Goal: Find specific page/section

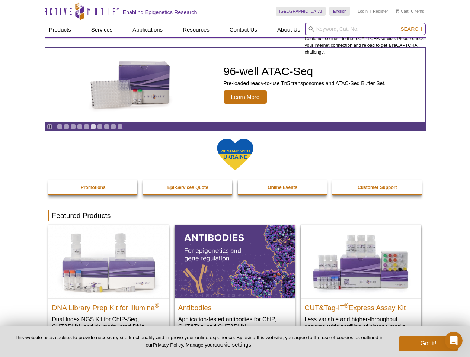
click at [365, 29] on input "search" at bounding box center [365, 29] width 121 height 13
click at [411, 29] on span "Search" at bounding box center [411, 29] width 22 height 6
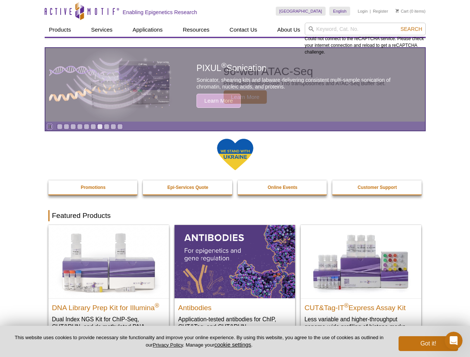
click at [49, 126] on icon "Pause" at bounding box center [49, 126] width 5 height 5
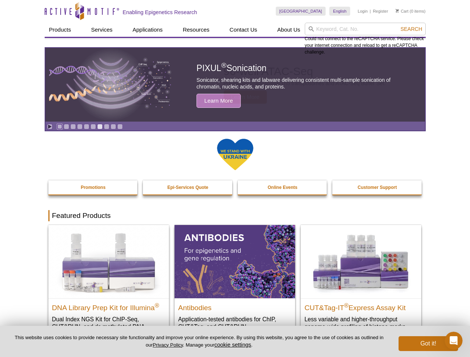
click at [59, 126] on link "Go to slide 1" at bounding box center [60, 127] width 6 height 6
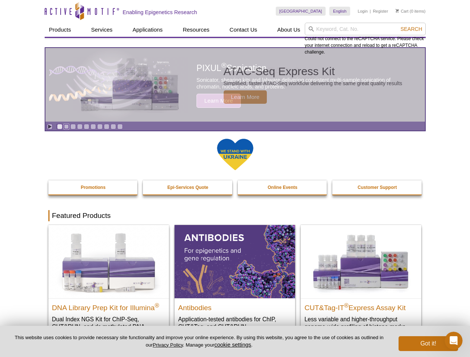
click at [66, 126] on link "Go to slide 2" at bounding box center [67, 127] width 6 height 6
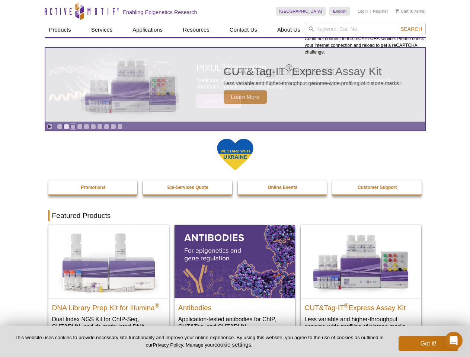
click at [73, 126] on link "Go to slide 3" at bounding box center [73, 127] width 6 height 6
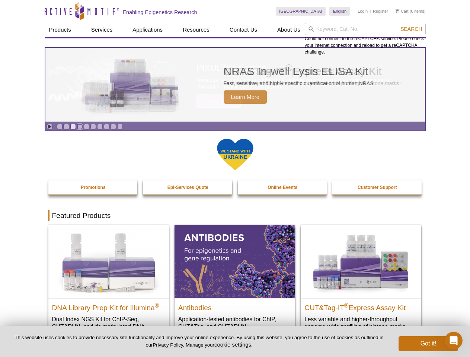
click at [80, 126] on link "Go to slide 4" at bounding box center [80, 127] width 6 height 6
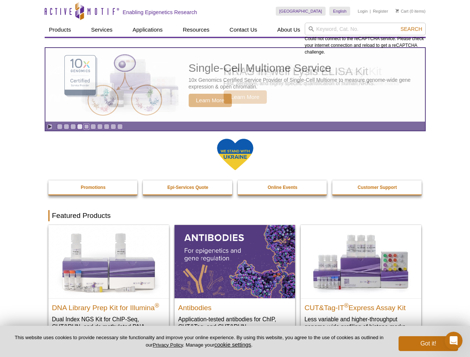
click at [86, 126] on link "Go to slide 5" at bounding box center [87, 127] width 6 height 6
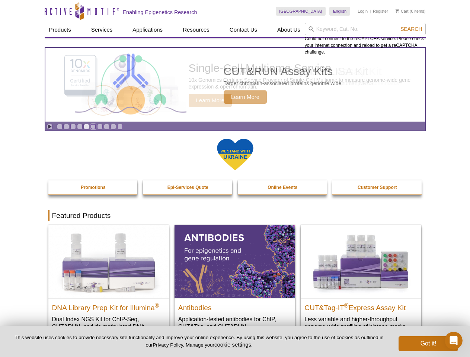
click at [93, 126] on link "Go to slide 6" at bounding box center [93, 127] width 6 height 6
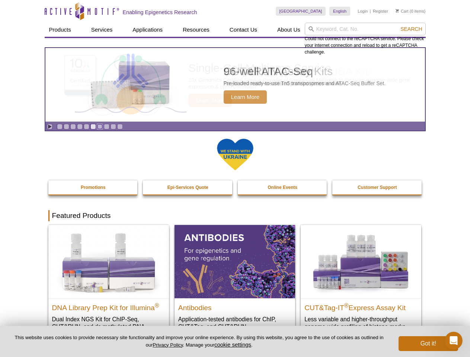
click at [100, 126] on link "Go to slide 7" at bounding box center [100, 127] width 6 height 6
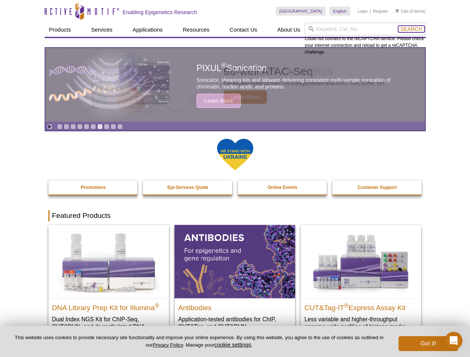
click at [411, 29] on span "Search" at bounding box center [411, 29] width 22 height 6
